Goal: Information Seeking & Learning: Learn about a topic

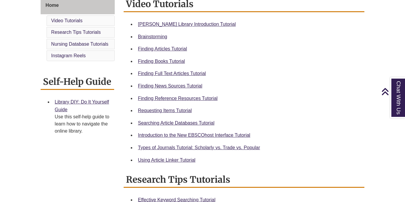
scroll to position [173, 0]
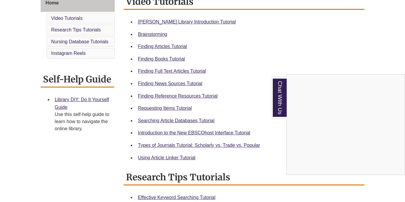
click at [184, 80] on div "Chat With Us" at bounding box center [202, 101] width 405 height 202
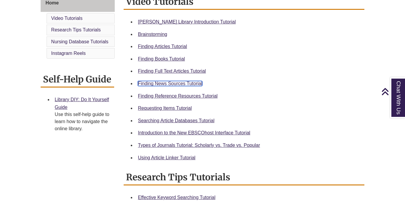
click at [185, 83] on link "Finding News Sources Tutorial" at bounding box center [170, 83] width 64 height 5
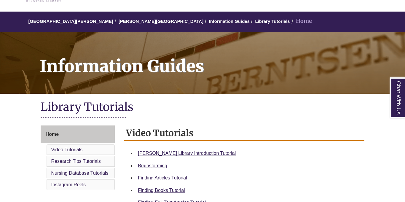
scroll to position [42, 0]
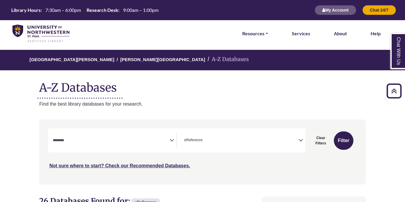
select select "Database Subject Filter"
select select "*****"
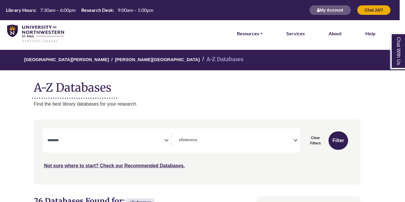
scroll to position [0, 8]
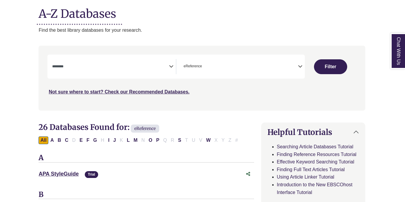
scroll to position [82, 0]
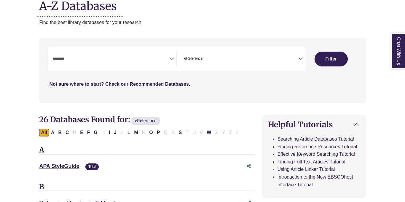
select select "Database Subject Filter"
select select "Database Types Filter"
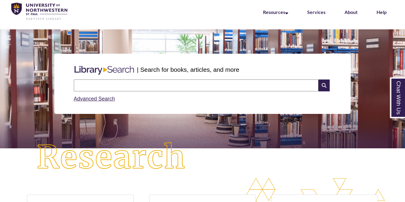
click at [104, 83] on input "text" at bounding box center [196, 86] width 245 height 12
type input "********"
